Goal: Task Accomplishment & Management: Manage account settings

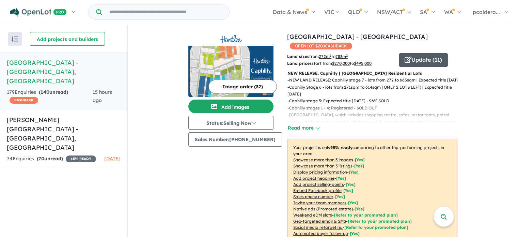
click at [409, 53] on button "Update ( 11 )" at bounding box center [423, 60] width 49 height 14
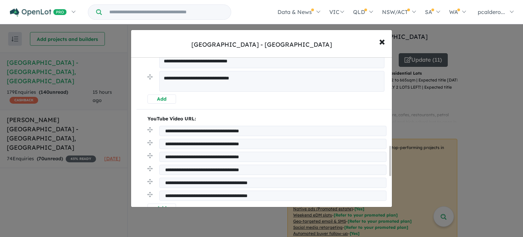
scroll to position [442, 0]
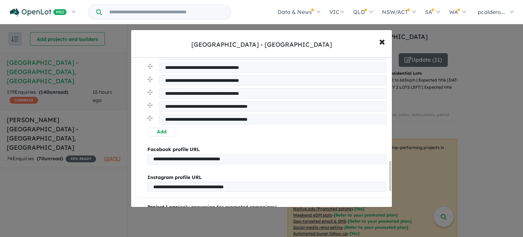
click at [163, 132] on button "Add" at bounding box center [161, 131] width 29 height 9
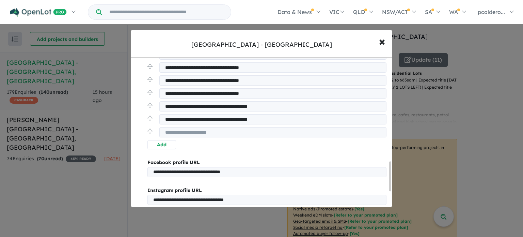
scroll to position [530, 0]
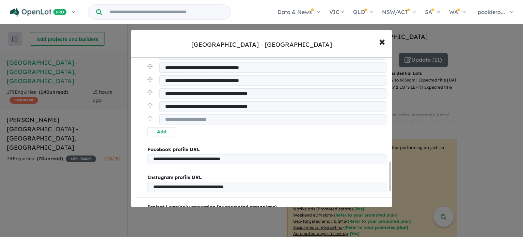
click at [175, 120] on input "url" at bounding box center [272, 119] width 227 height 10
paste input "**********"
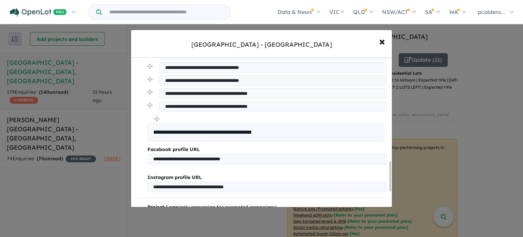
type input "**********"
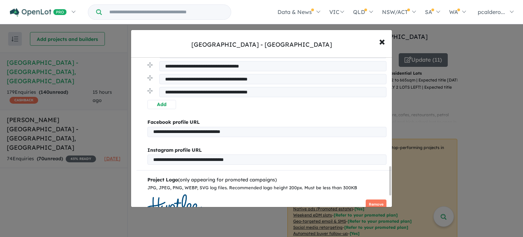
scroll to position [619, 0]
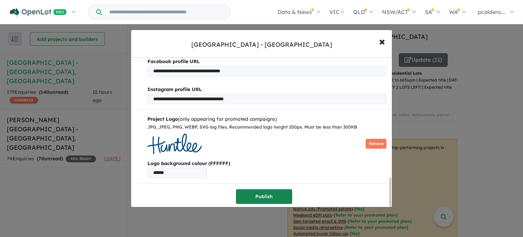
click at [256, 198] on button "Publish" at bounding box center [264, 196] width 56 height 15
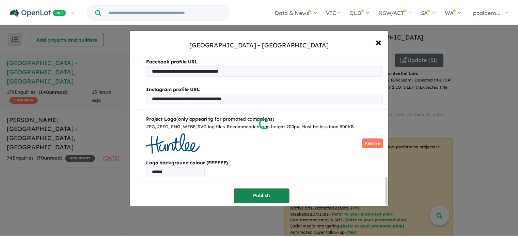
scroll to position [0, 0]
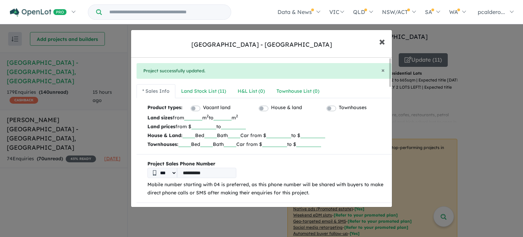
click at [381, 46] on span "×" at bounding box center [382, 41] width 6 height 15
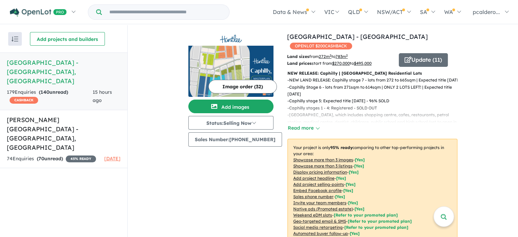
click at [34, 76] on link "Huntlee Estate - [GEOGRAPHIC_DATA] , [GEOGRAPHIC_DATA] 179 Enquir ies ( 140 unr…" at bounding box center [63, 81] width 127 height 58
click at [233, 39] on img at bounding box center [231, 39] width 80 height 8
click at [78, 155] on div "74 Enquir ies ( 70 unread) 45 % READY" at bounding box center [51, 159] width 89 height 8
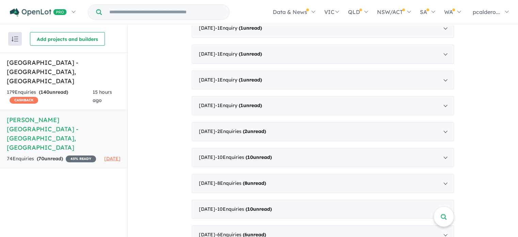
scroll to position [1, 0]
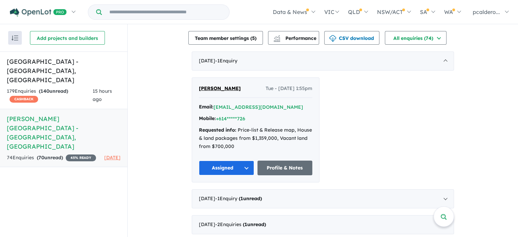
scroll to position [0, 0]
